Goal: Task Accomplishment & Management: Use online tool/utility

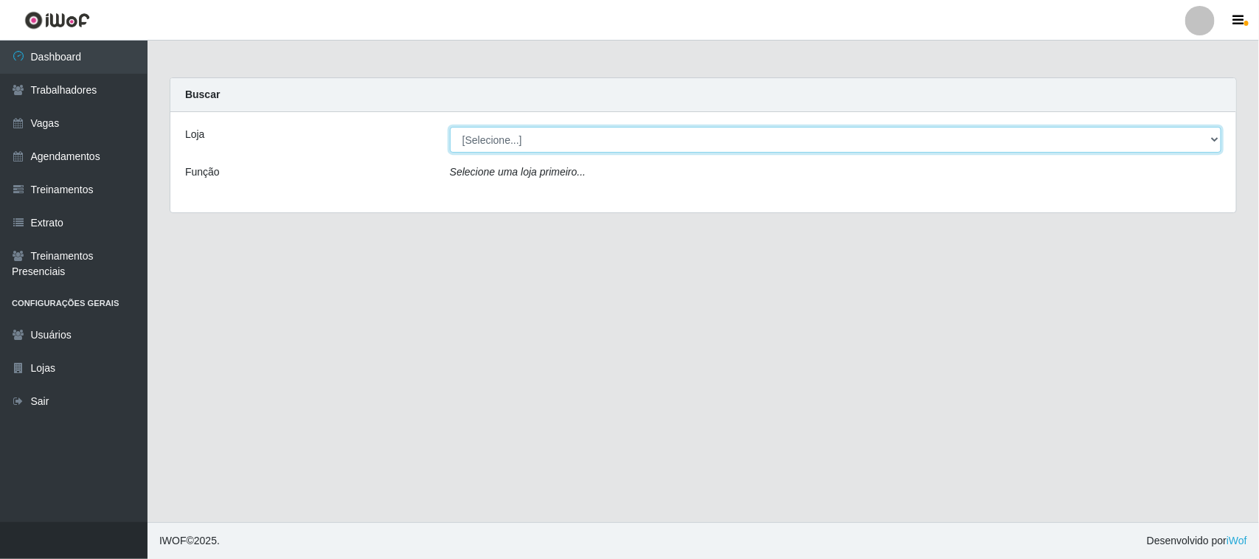
click at [537, 138] on select "[Selecione...] Nordestão - [GEOGRAPHIC_DATA]" at bounding box center [836, 140] width 772 height 26
select select "420"
click at [450, 127] on select "[Selecione...] Nordestão - [GEOGRAPHIC_DATA]" at bounding box center [836, 140] width 772 height 26
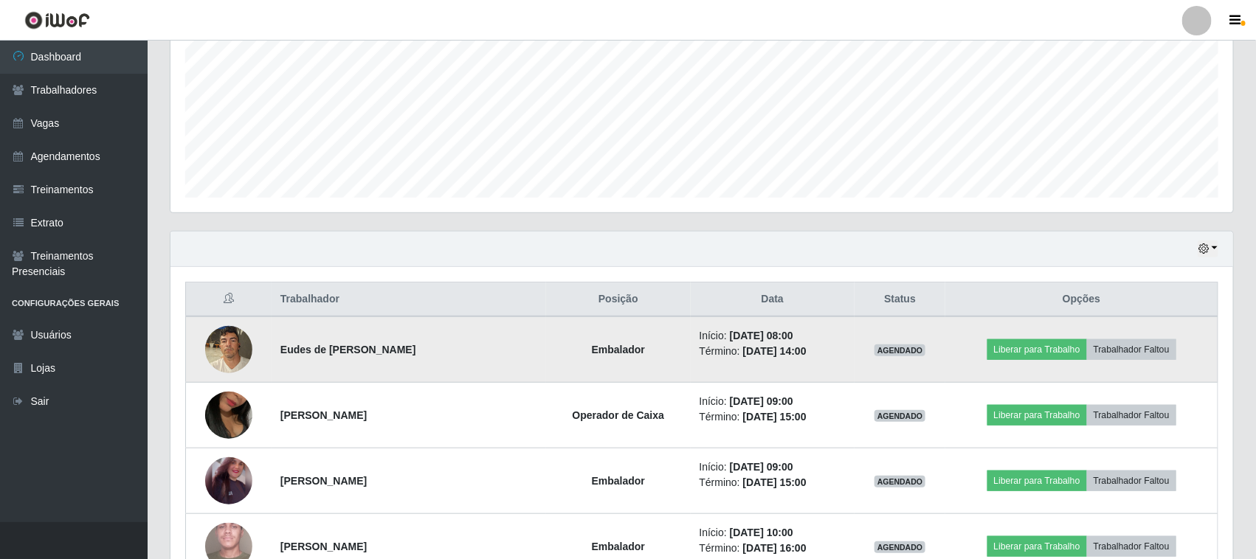
scroll to position [307, 1062]
click at [231, 344] on img at bounding box center [228, 349] width 47 height 63
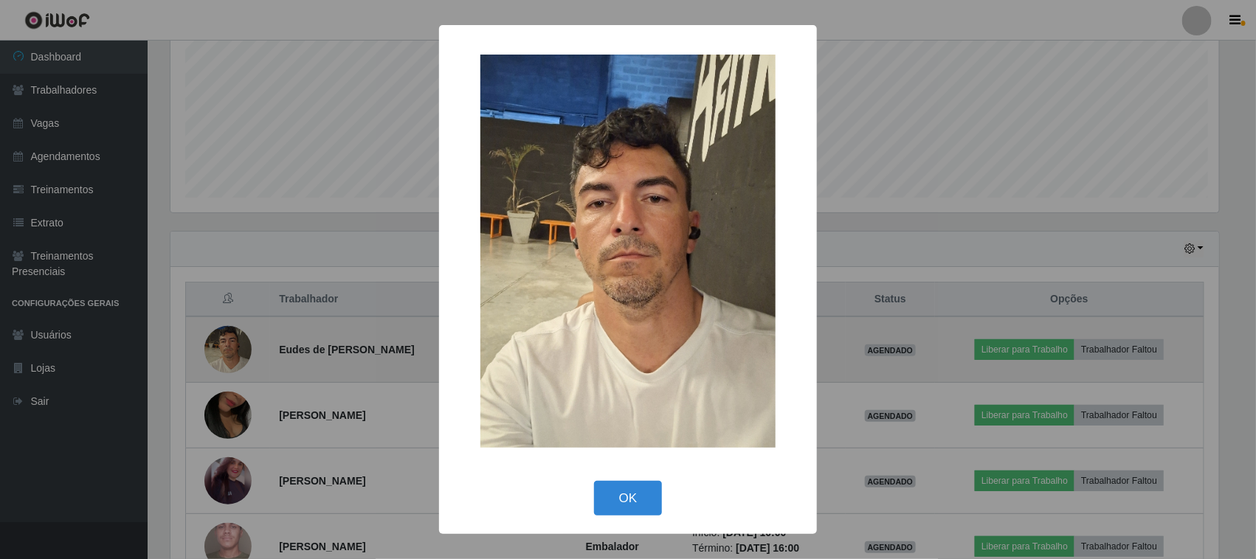
scroll to position [307, 1052]
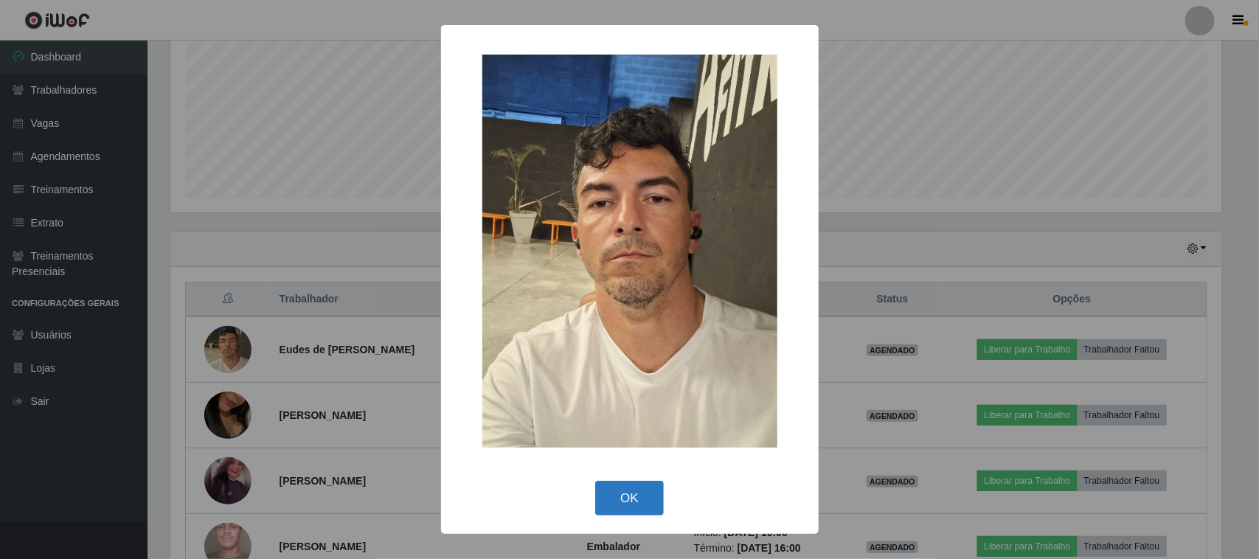
click at [627, 491] on button "OK" at bounding box center [629, 498] width 69 height 35
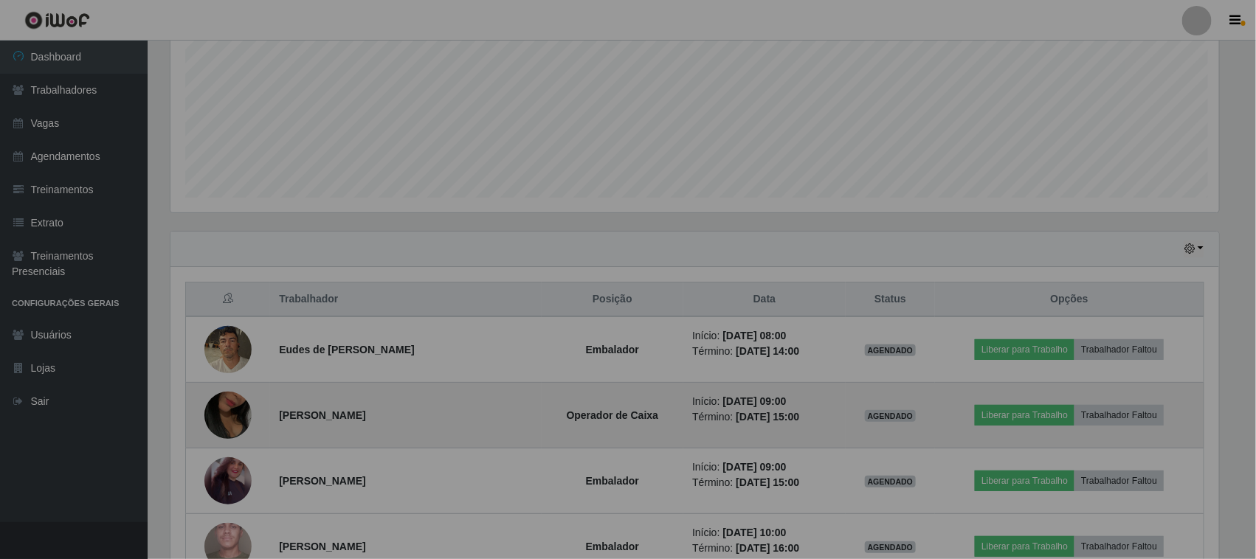
scroll to position [307, 1062]
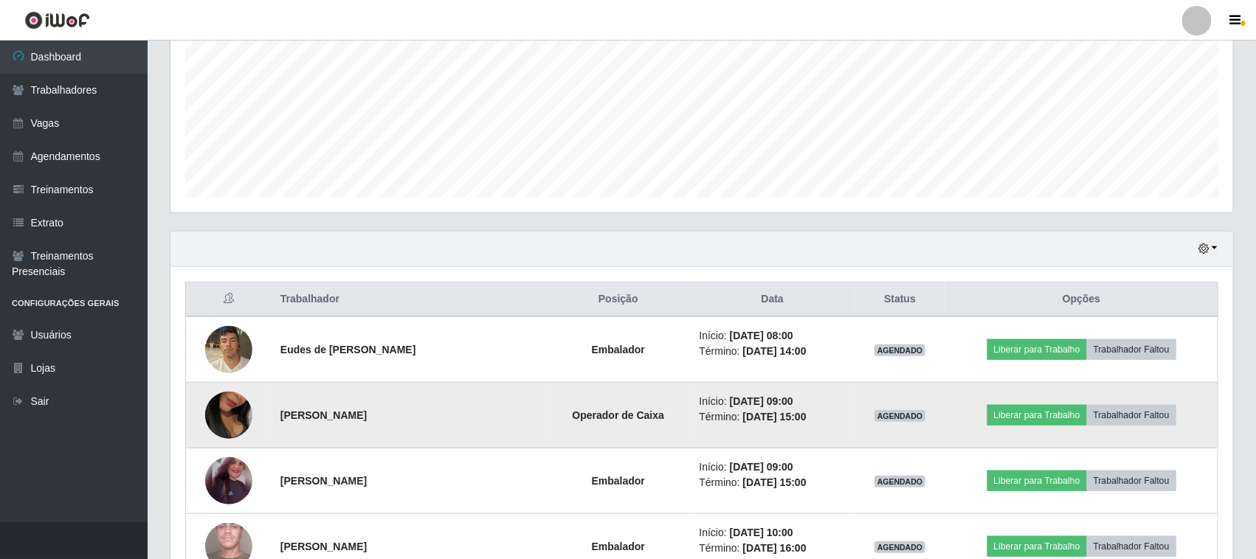
click at [233, 421] on img at bounding box center [228, 415] width 47 height 84
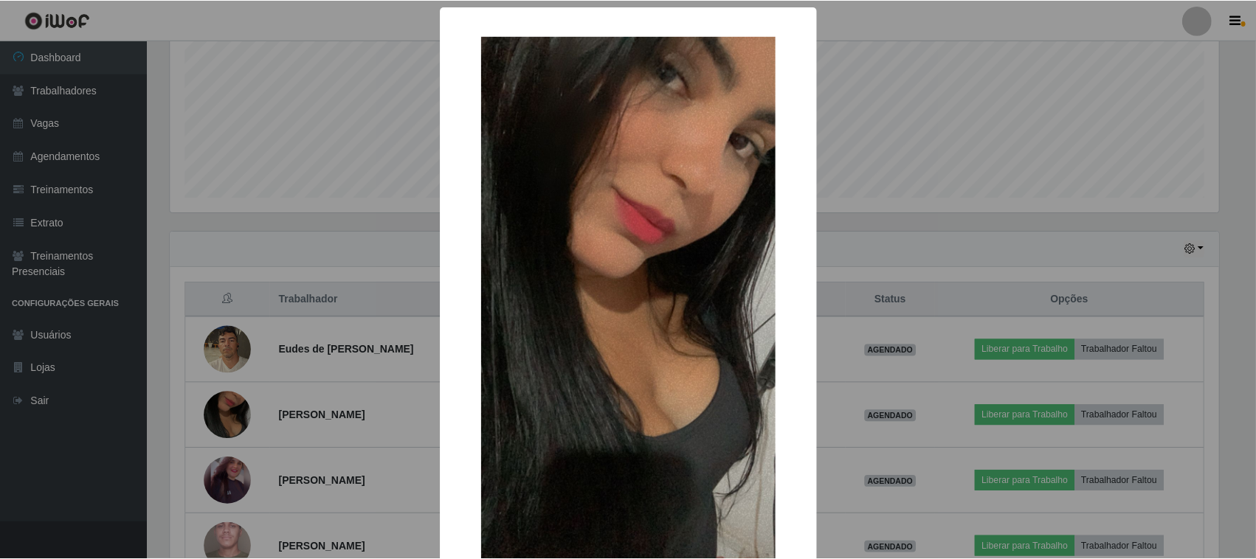
scroll to position [94, 0]
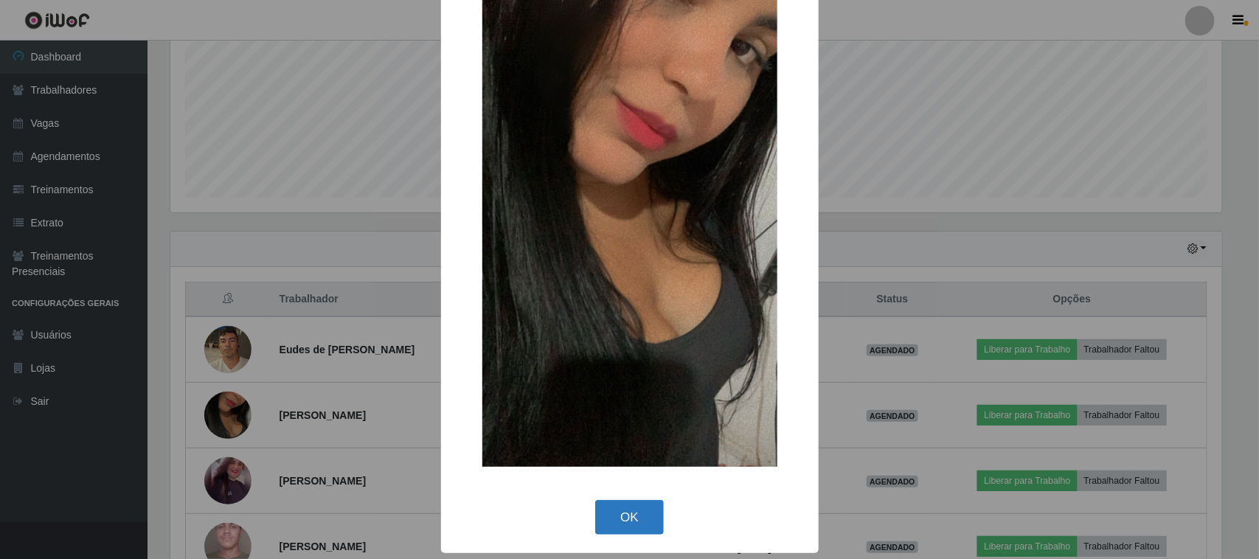
click at [622, 521] on button "OK" at bounding box center [629, 517] width 69 height 35
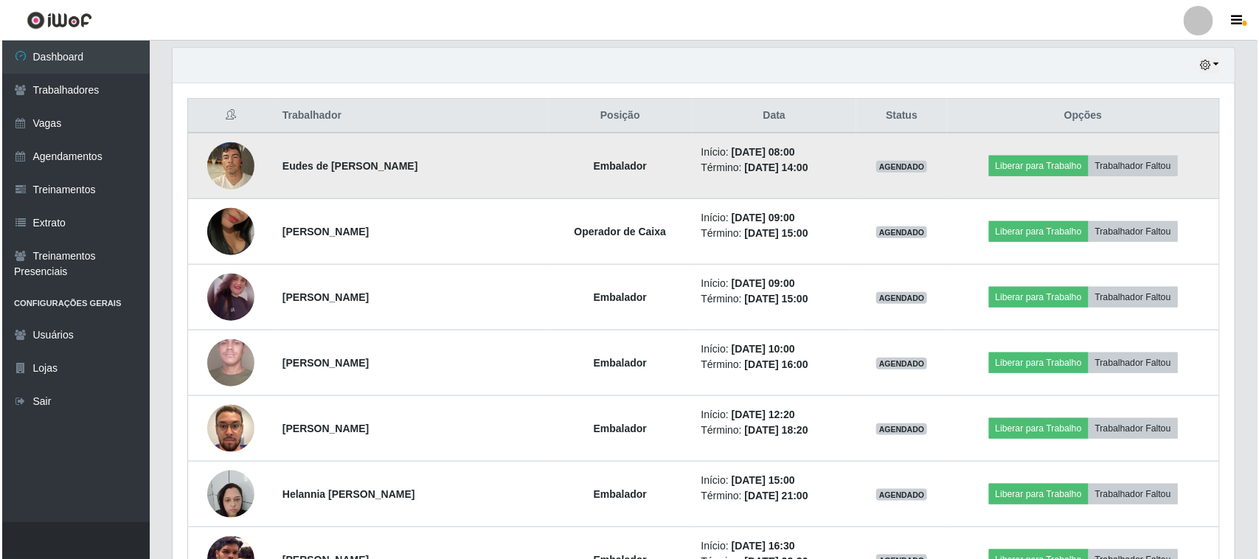
scroll to position [514, 0]
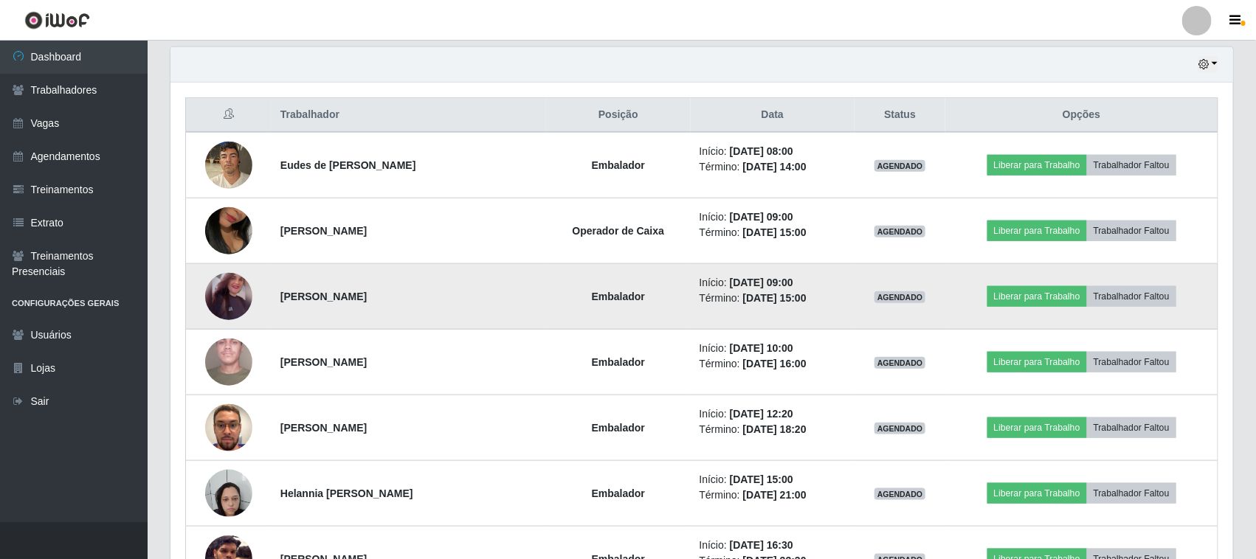
click at [229, 288] on img at bounding box center [228, 296] width 47 height 59
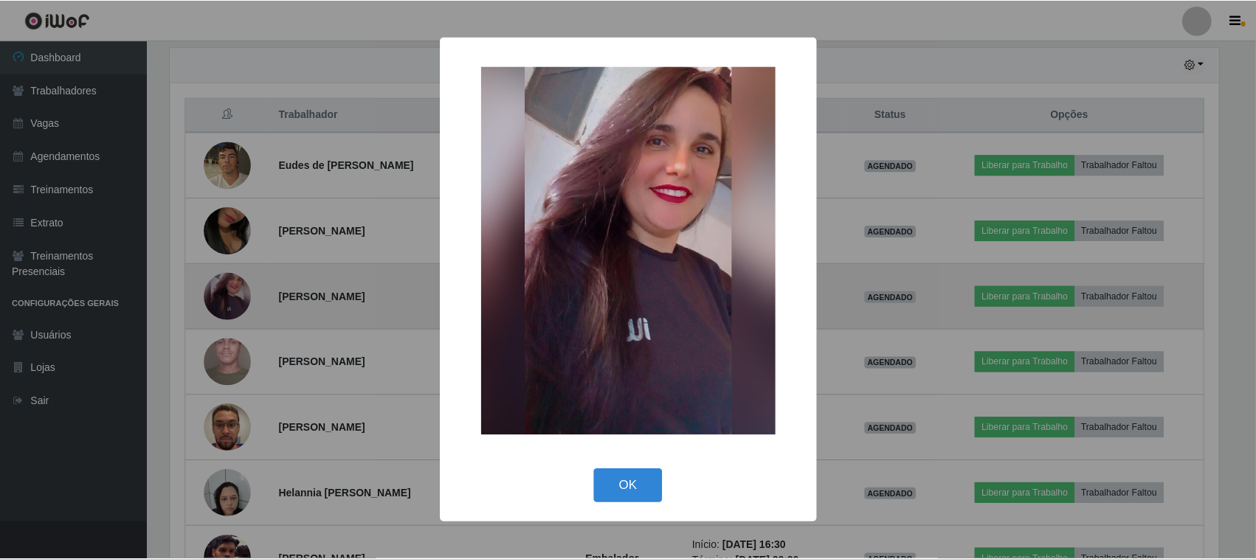
scroll to position [307, 1052]
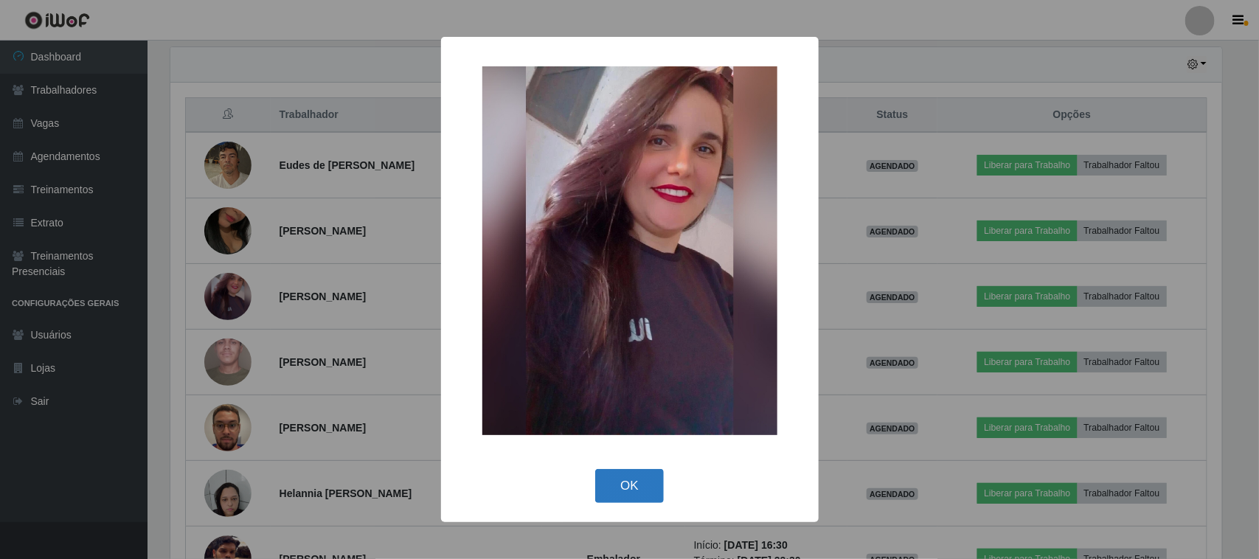
click at [628, 484] on button "OK" at bounding box center [629, 486] width 69 height 35
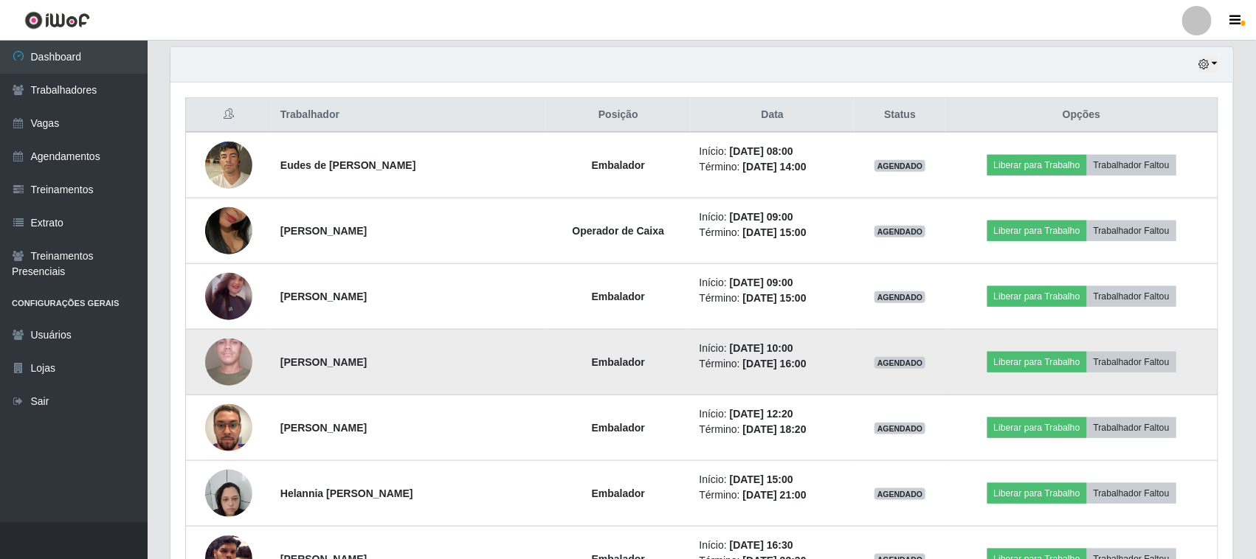
scroll to position [606, 0]
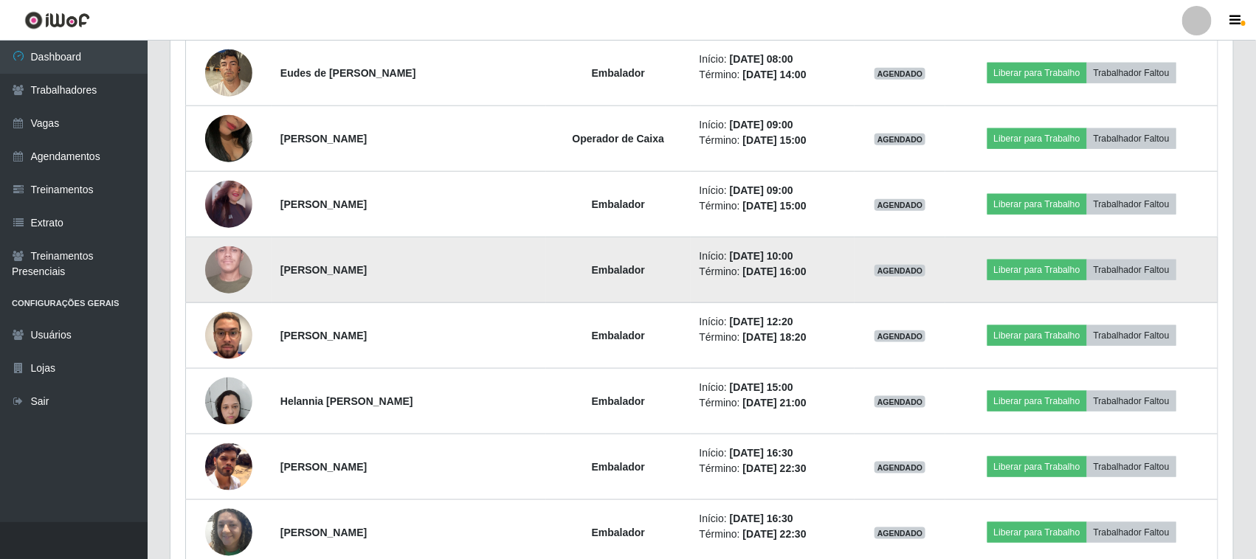
click at [222, 264] on img at bounding box center [228, 270] width 47 height 105
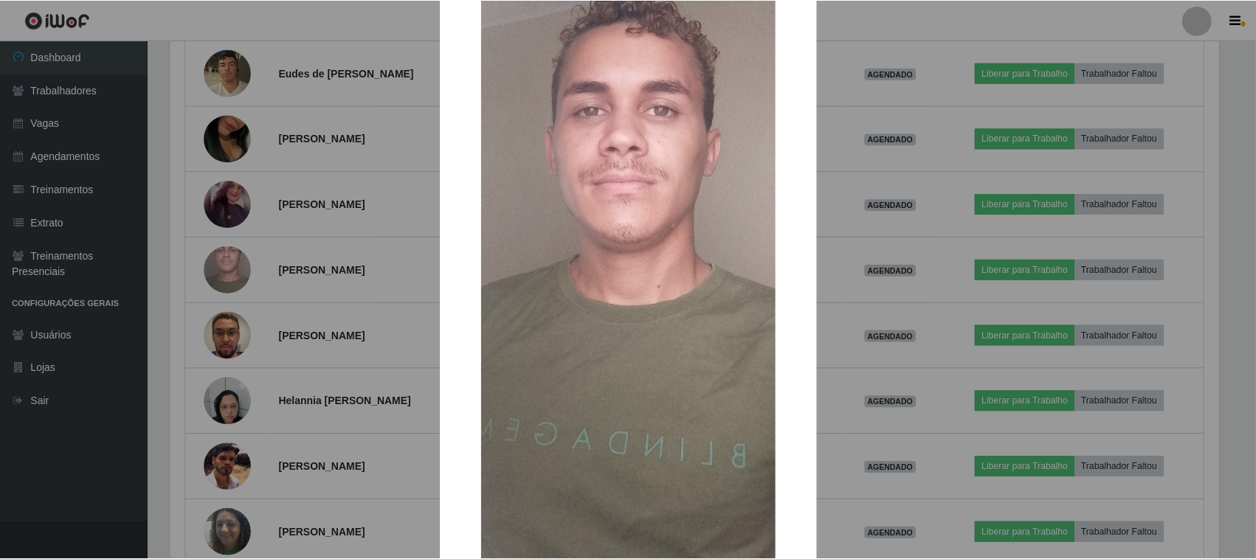
scroll to position [0, 0]
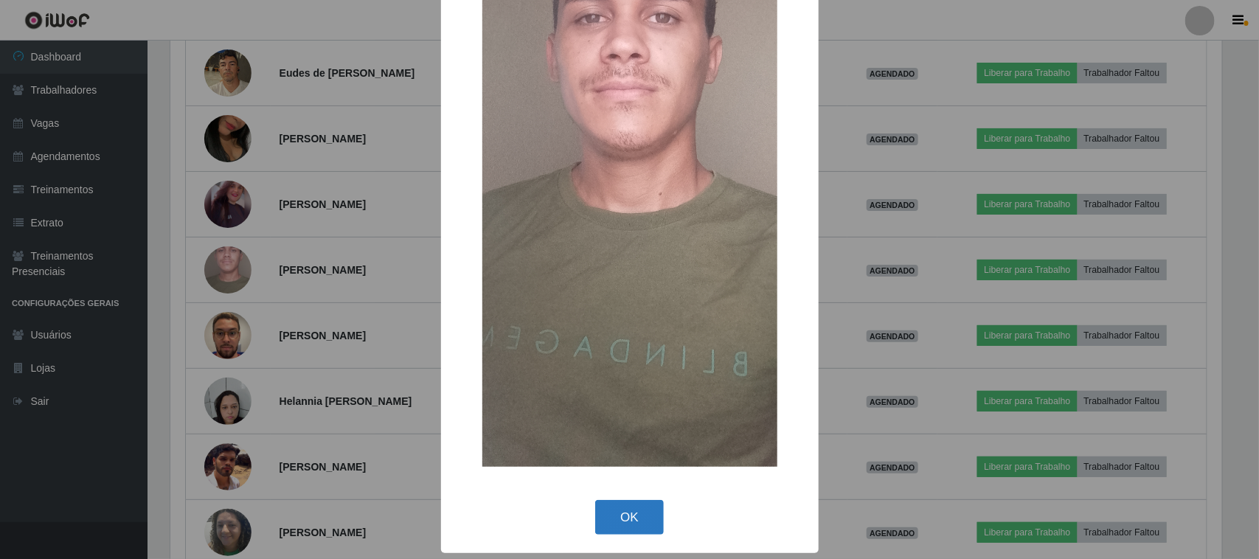
click at [623, 519] on button "OK" at bounding box center [629, 517] width 69 height 35
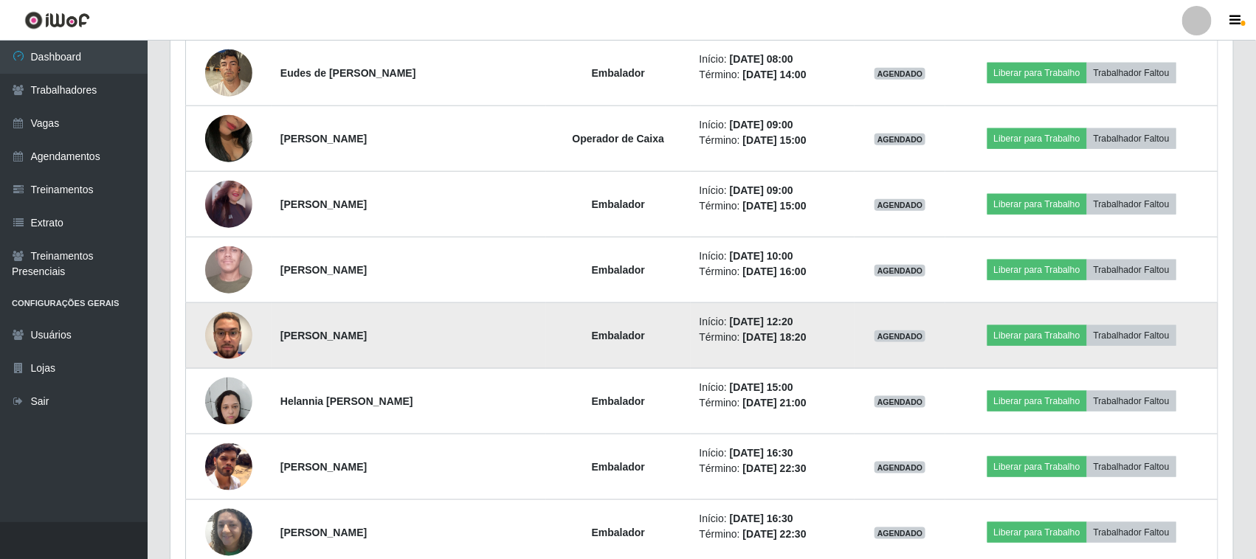
click at [212, 337] on img at bounding box center [228, 336] width 47 height 84
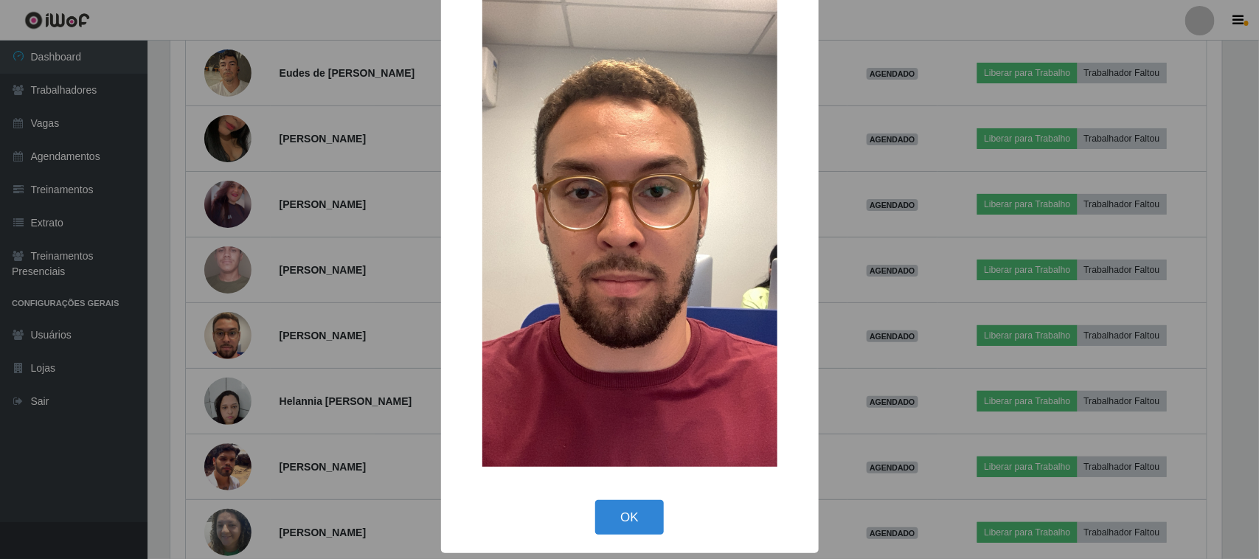
click at [622, 508] on button "OK" at bounding box center [629, 517] width 69 height 35
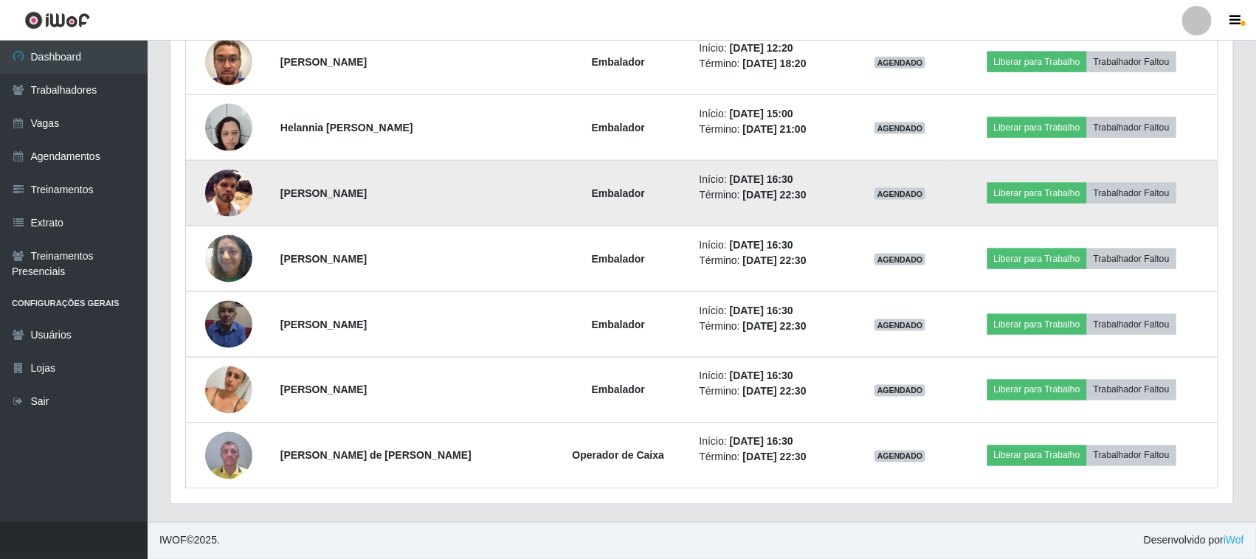
click at [230, 190] on img at bounding box center [228, 193] width 47 height 47
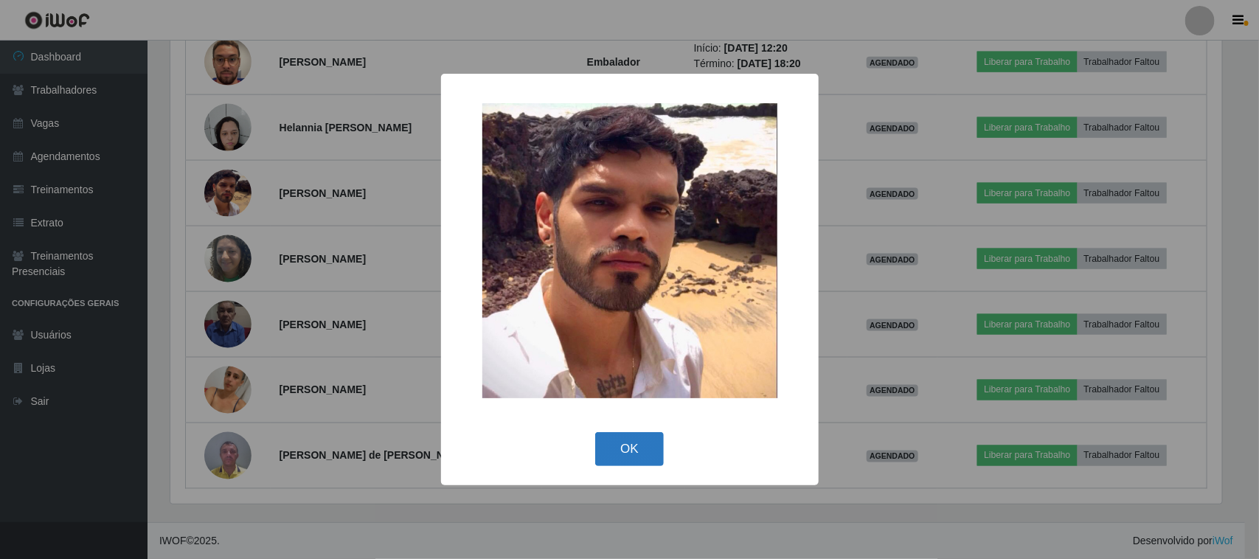
click at [623, 441] on button "OK" at bounding box center [629, 449] width 69 height 35
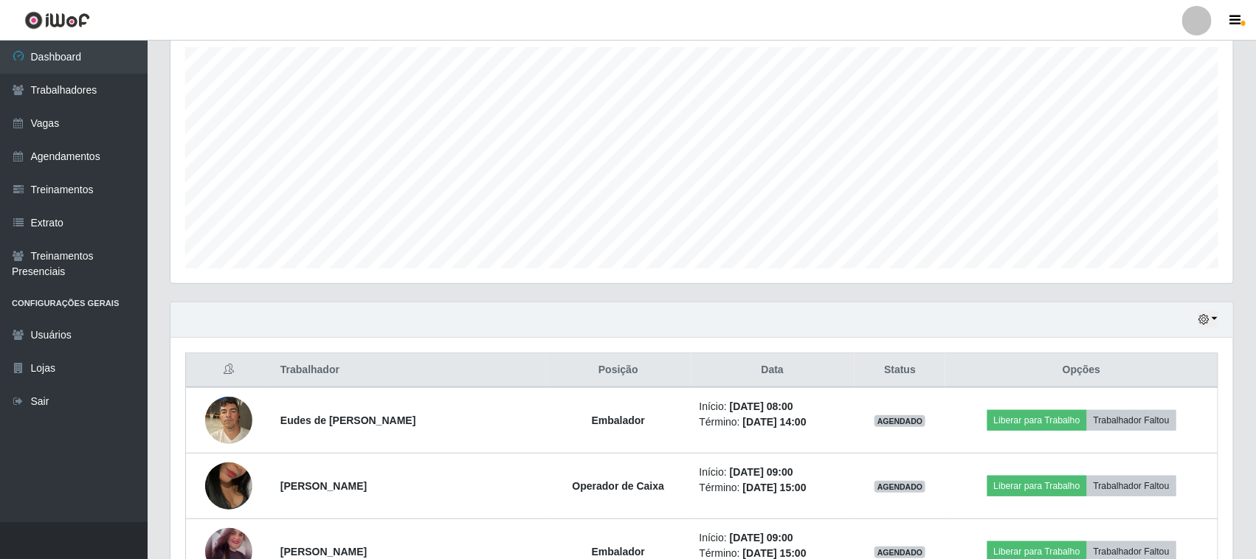
scroll to position [422, 0]
